Goal: Task Accomplishment & Management: Use online tool/utility

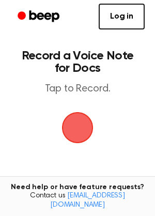
click at [76, 133] on span "button" at bounding box center [77, 127] width 29 height 29
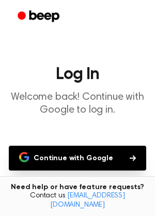
click at [72, 159] on button "Continue with Google" at bounding box center [78, 158] width 138 height 25
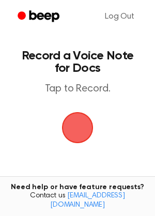
click at [84, 126] on span "button" at bounding box center [77, 127] width 29 height 29
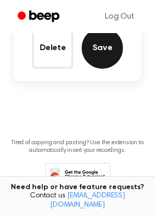
click at [116, 50] on button "Save" at bounding box center [102, 47] width 41 height 41
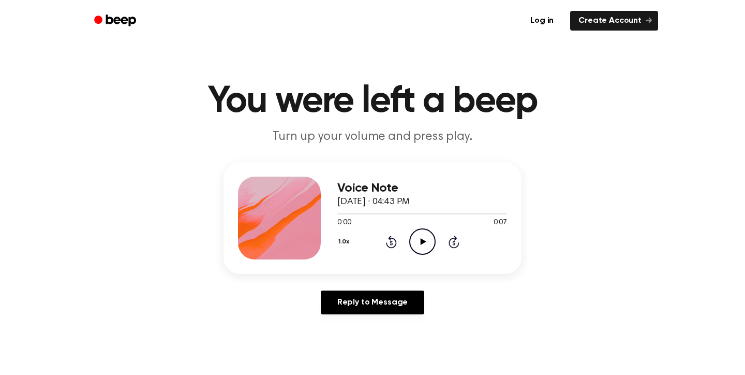
click at [422, 241] on icon at bounding box center [423, 241] width 6 height 7
click at [428, 243] on icon "Play Audio" at bounding box center [422, 241] width 26 height 26
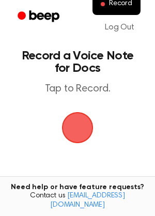
click at [79, 127] on span "button" at bounding box center [77, 127] width 29 height 29
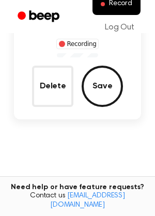
scroll to position [114, 0]
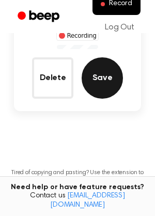
click at [101, 83] on button "Save" at bounding box center [102, 77] width 41 height 41
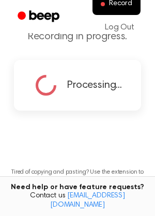
scroll to position [74, 0]
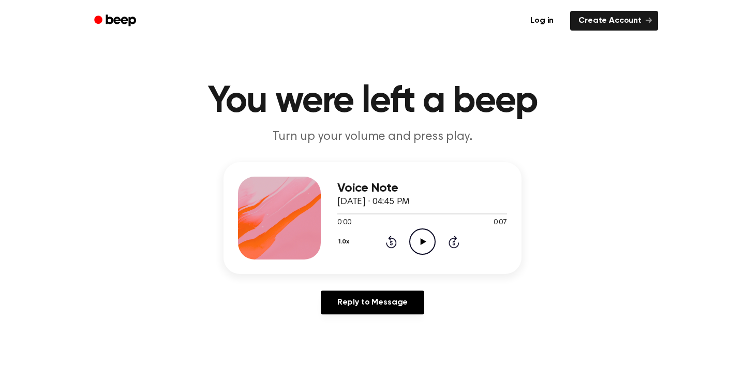
click at [422, 246] on icon "Play Audio" at bounding box center [422, 241] width 26 height 26
click at [422, 242] on icon at bounding box center [423, 241] width 6 height 7
